Goal: Complete application form: Complete application form

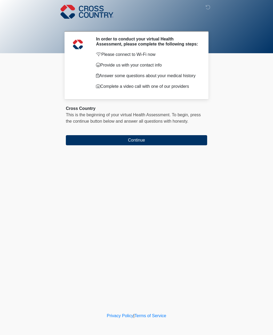
click at [169, 145] on button "Continue" at bounding box center [136, 140] width 141 height 10
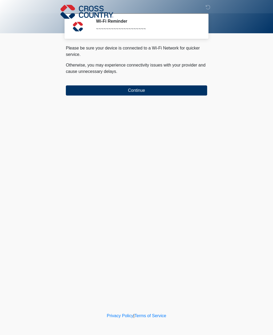
click at [167, 92] on button "Continue" at bounding box center [136, 90] width 141 height 10
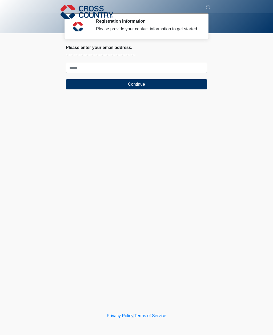
click at [162, 89] on button "Continue" at bounding box center [136, 84] width 141 height 10
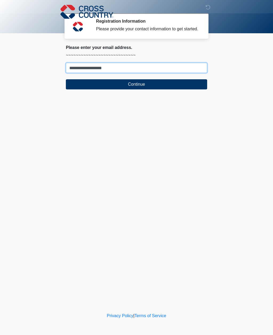
type input "**********"
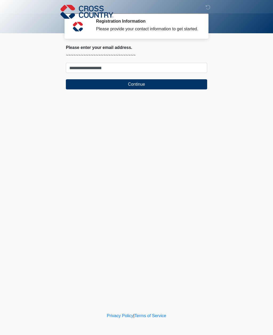
click at [145, 89] on button "Continue" at bounding box center [136, 84] width 141 height 10
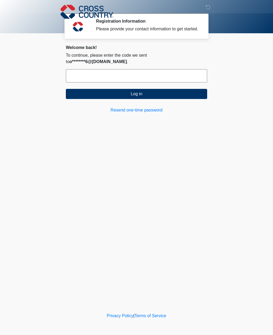
click at [119, 81] on input "text" at bounding box center [136, 75] width 141 height 13
click at [144, 75] on input "text" at bounding box center [136, 75] width 141 height 13
click at [186, 72] on input "text" at bounding box center [136, 75] width 141 height 13
type input "******"
click at [167, 92] on button "Log in" at bounding box center [136, 94] width 141 height 10
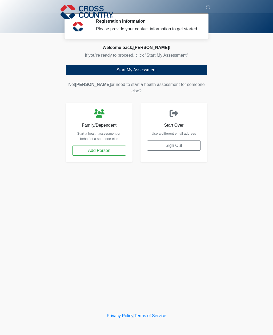
click at [152, 92] on p "Not Oswald or need to start a health assessment for someone else?" at bounding box center [136, 88] width 141 height 13
click at [146, 194] on div "‎ ‎ ‎ Registration Information Please provide your contact information to get s…" at bounding box center [136, 155] width 160 height 301
click at [162, 75] on button "Start My Assessment" at bounding box center [136, 70] width 141 height 10
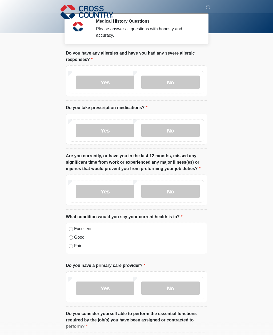
click at [177, 86] on label "No" at bounding box center [170, 82] width 58 height 13
click at [170, 128] on label "No" at bounding box center [170, 130] width 58 height 13
click at [177, 189] on label "No" at bounding box center [170, 191] width 58 height 13
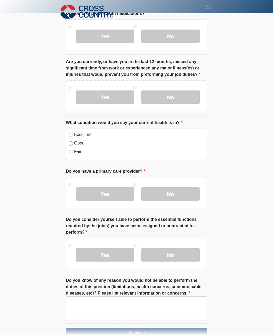
scroll to position [94, 0]
click at [173, 195] on label "No" at bounding box center [170, 194] width 58 height 13
click at [113, 251] on label "Yes" at bounding box center [105, 254] width 58 height 13
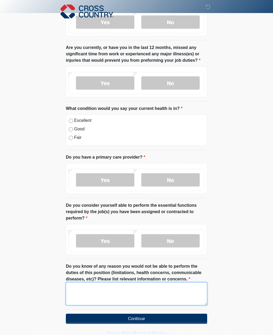
click at [144, 295] on textarea "Do you know of any reason you would not be able to perform the duties of this p…" at bounding box center [136, 294] width 141 height 23
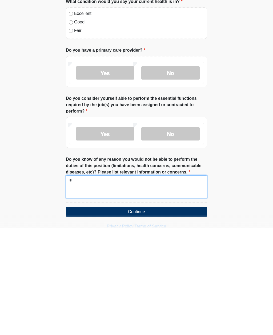
scroll to position [125, 0]
type textarea "**********"
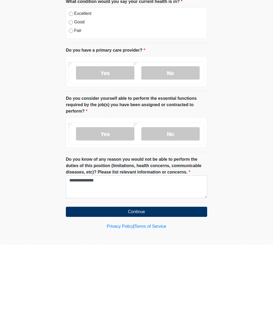
click at [148, 297] on button "Continue" at bounding box center [136, 302] width 141 height 10
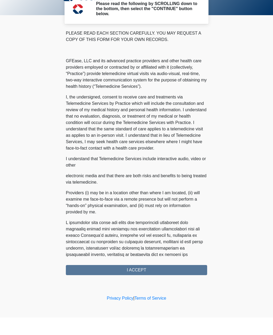
scroll to position [0, 0]
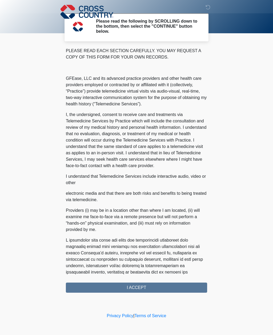
click at [195, 26] on h2 "Please read the following by SCROLLING down to the bottom, then select the "CON…" at bounding box center [147, 26] width 103 height 15
click at [186, 255] on p at bounding box center [136, 313] width 141 height 153
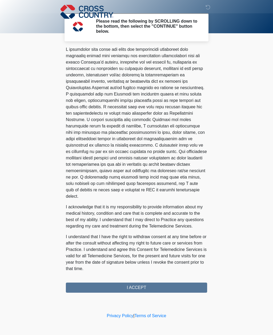
scroll to position [197, 0]
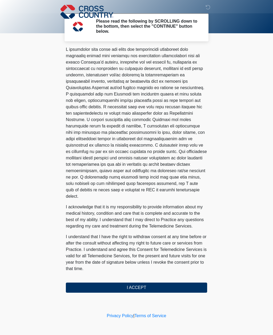
click at [171, 290] on button "I ACCEPT" at bounding box center [136, 288] width 141 height 10
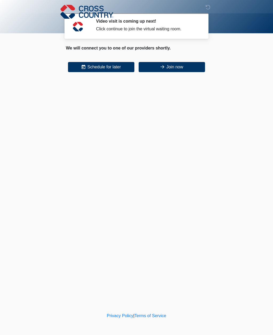
click at [184, 71] on button "Join now" at bounding box center [171, 67] width 66 height 10
